Goal: Find specific page/section: Find specific page/section

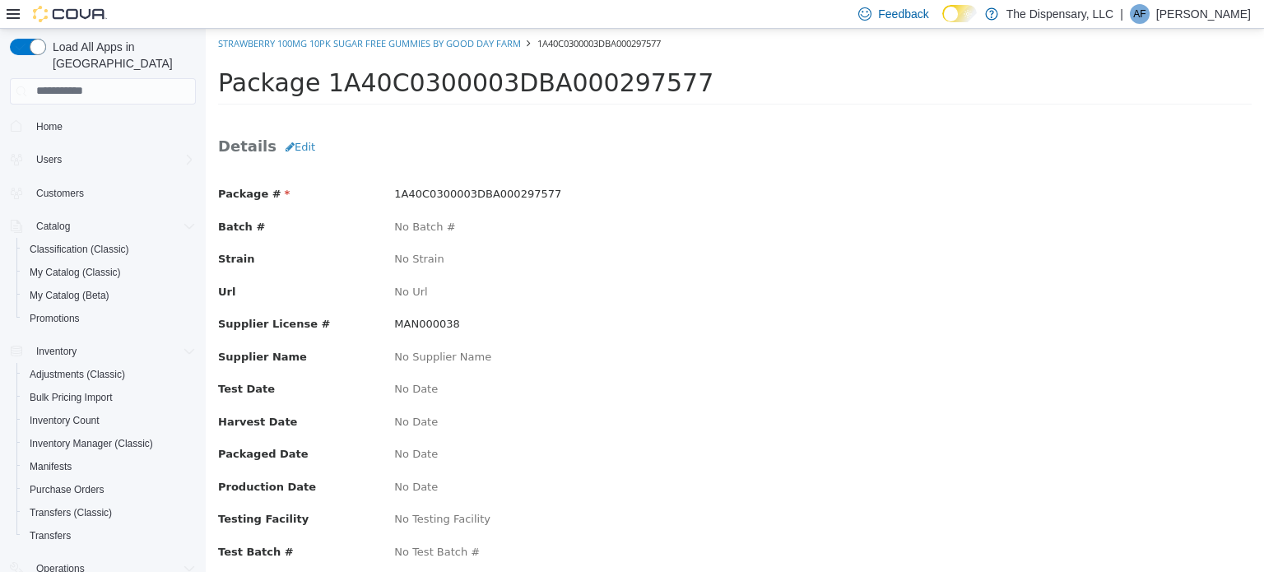
drag, startPoint x: 644, startPoint y: 82, endPoint x: 316, endPoint y: 90, distance: 328.4
click at [316, 90] on span "Package 1A40C0300003DBA000297577" at bounding box center [465, 81] width 495 height 29
copy span "1A40C0300003DBA000297577"
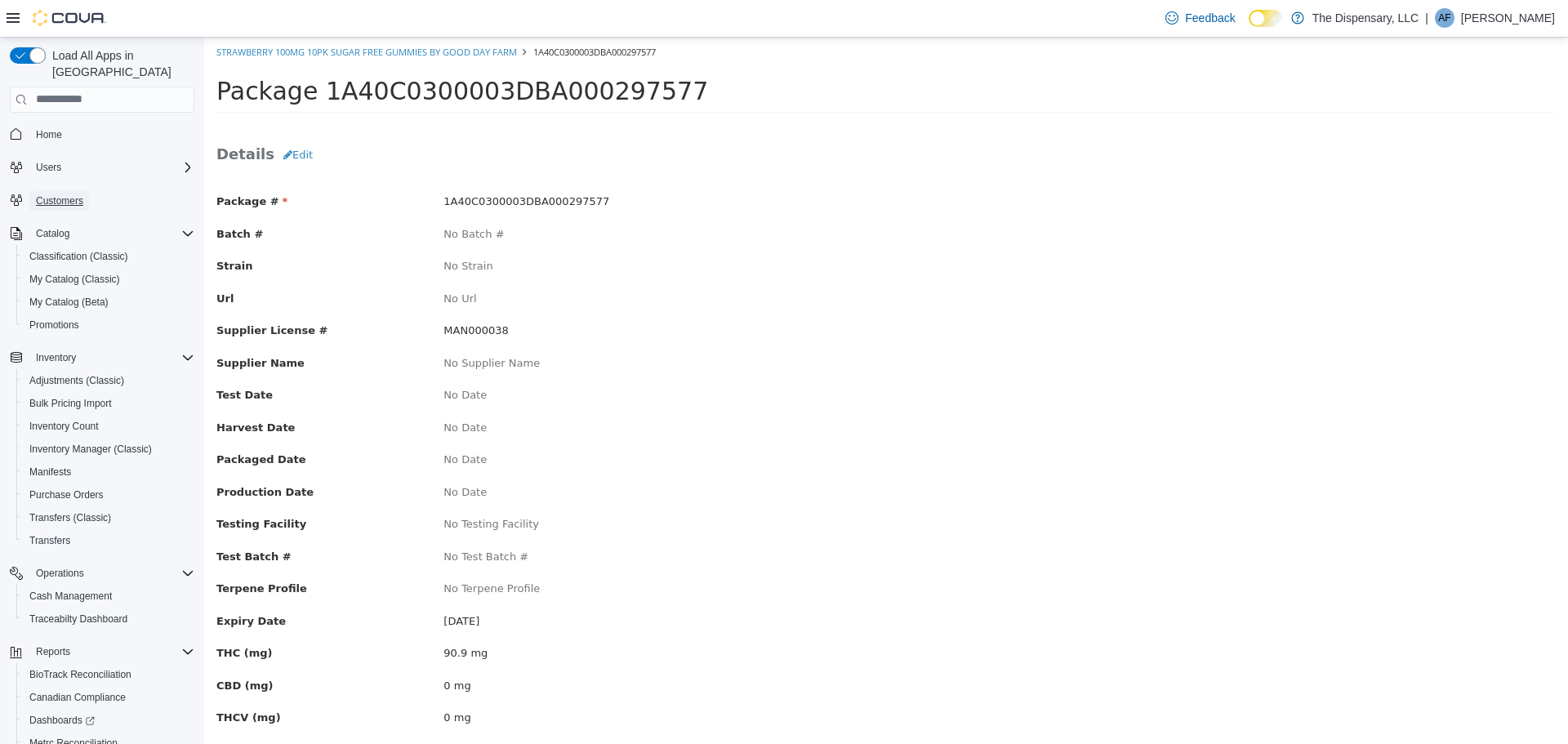
drag, startPoint x: 75, startPoint y: 186, endPoint x: 79, endPoint y: 197, distance: 11.7
click at [75, 194] on span "Customers" at bounding box center [60, 200] width 48 height 13
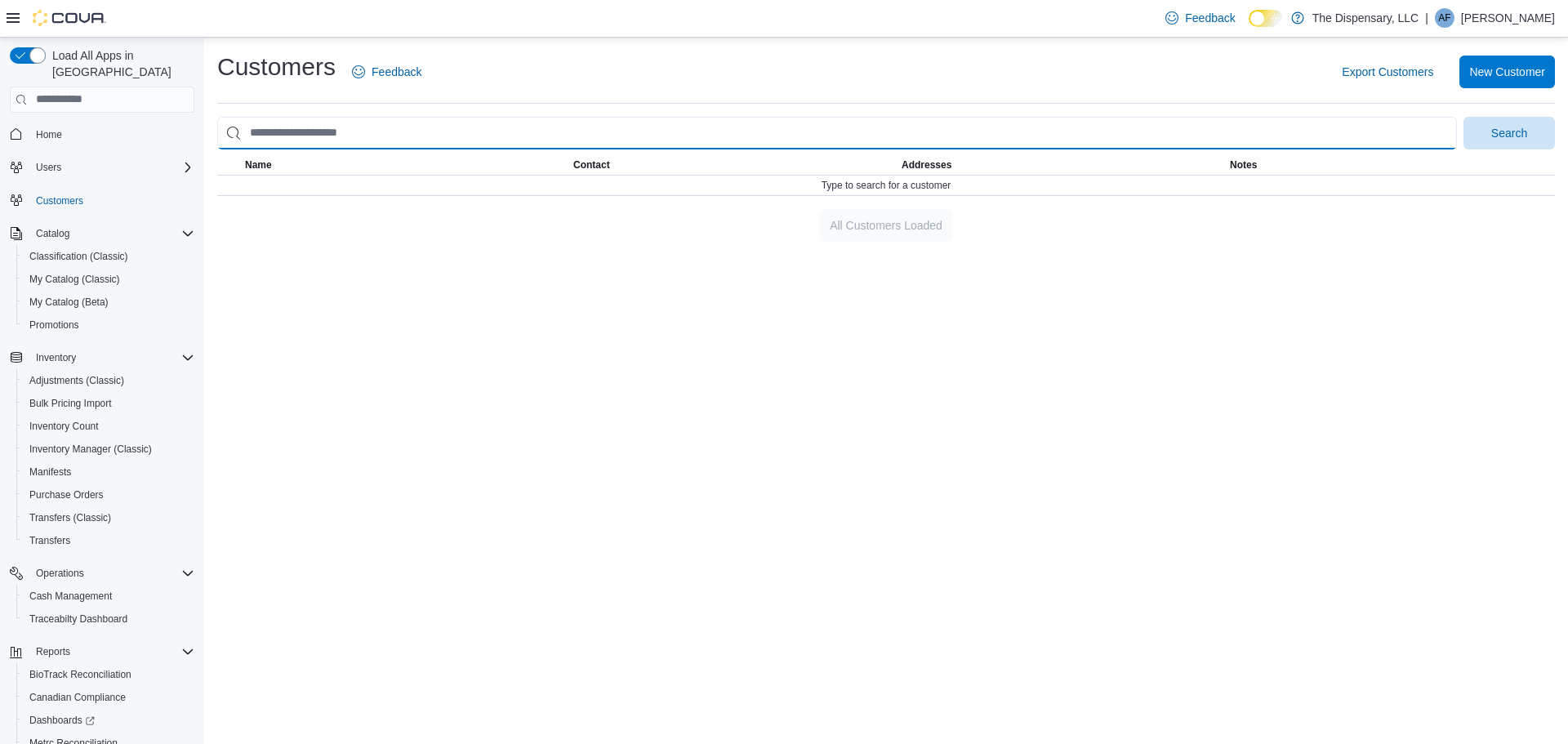
click at [259, 133] on input "search" at bounding box center [837, 133] width 1240 height 33
type input "**********"
click at [1253, 117] on button "Search" at bounding box center [1509, 133] width 91 height 33
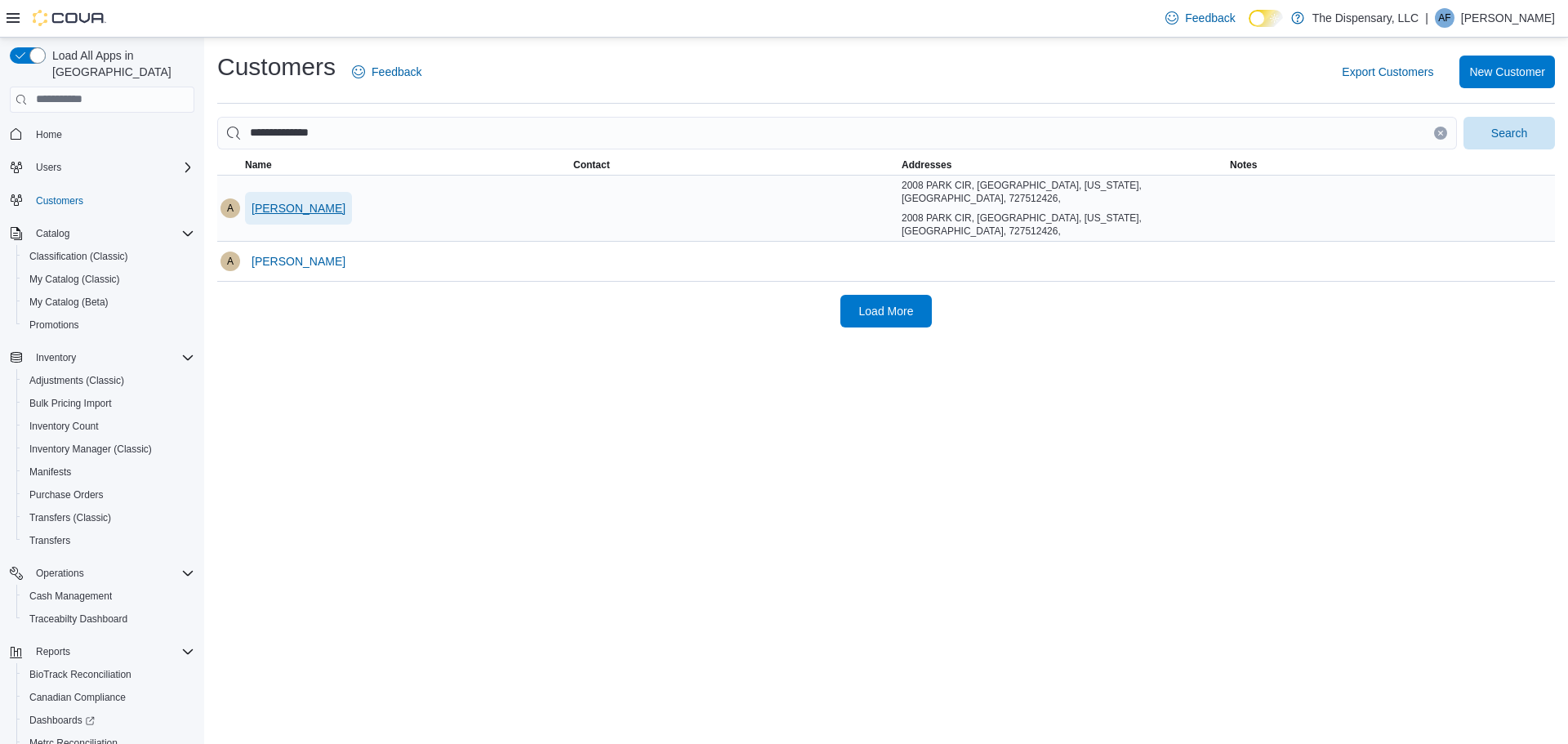
click at [281, 200] on span "Alexis Johnson" at bounding box center [298, 208] width 94 height 16
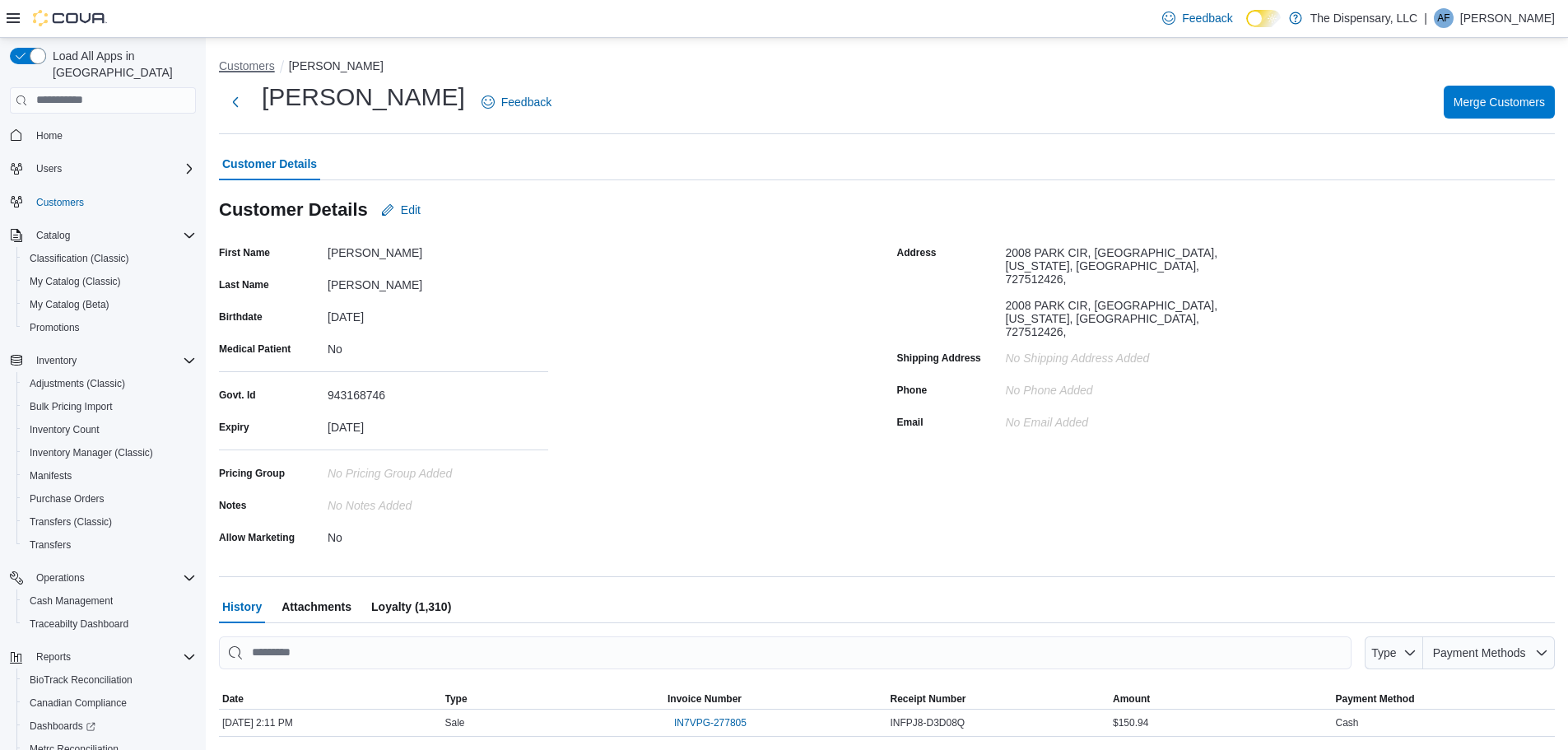
click at [256, 66] on button "Customers" at bounding box center [247, 65] width 56 height 13
